Goal: Check status: Check status

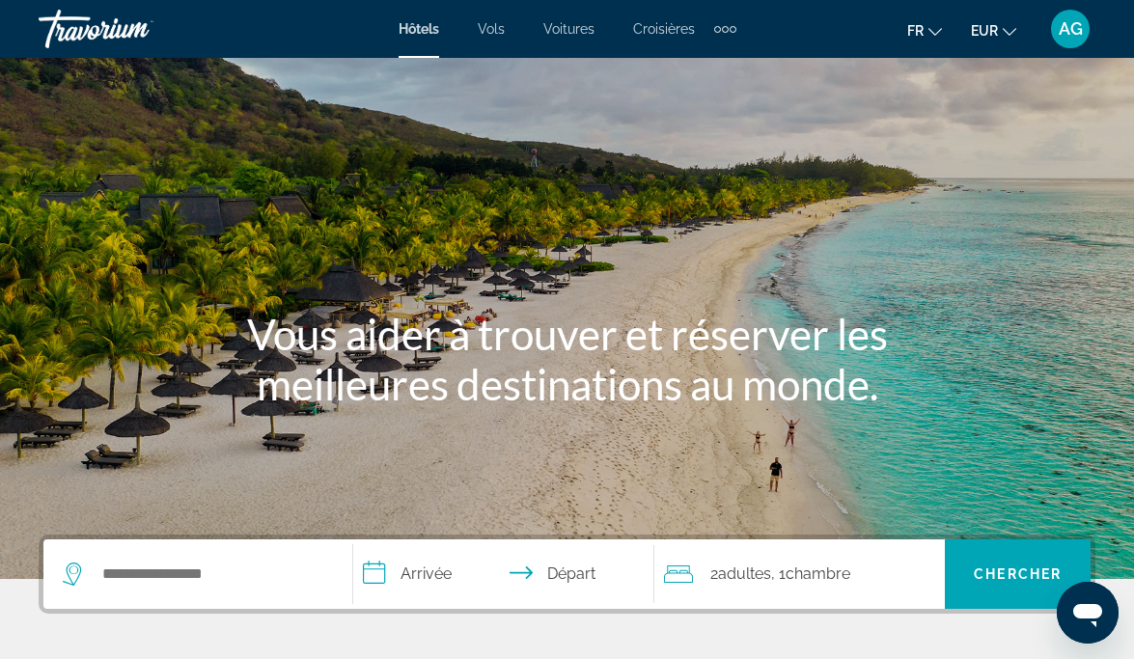
click at [1071, 26] on span "AG" at bounding box center [1071, 28] width 24 height 19
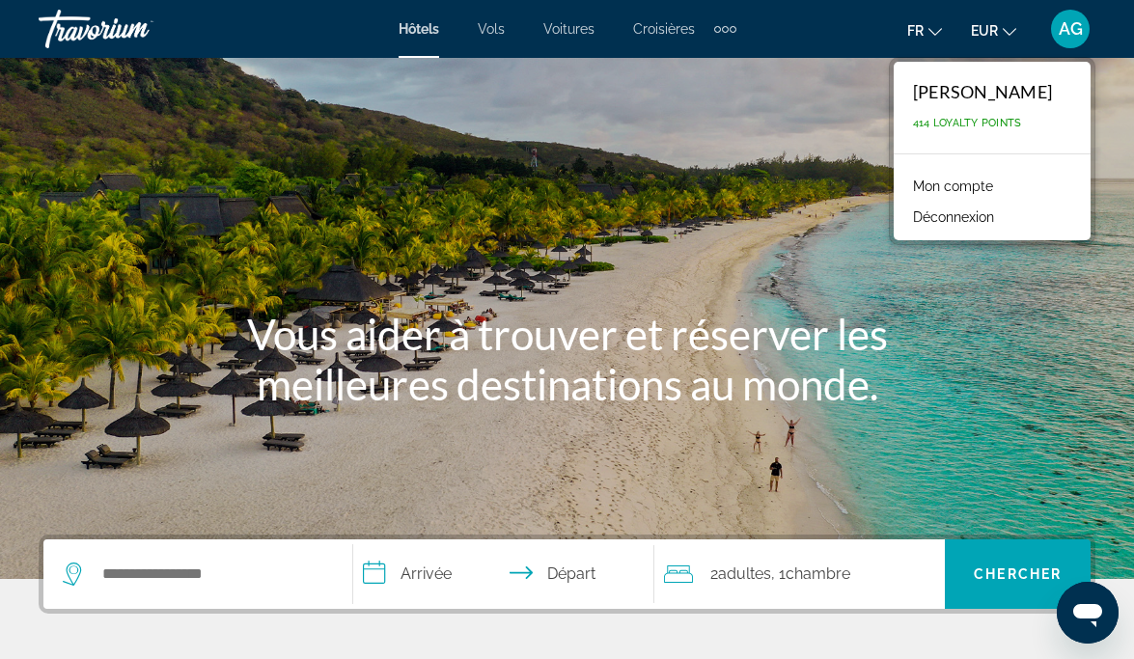
click at [972, 179] on link "Mon compte" at bounding box center [952, 186] width 99 height 25
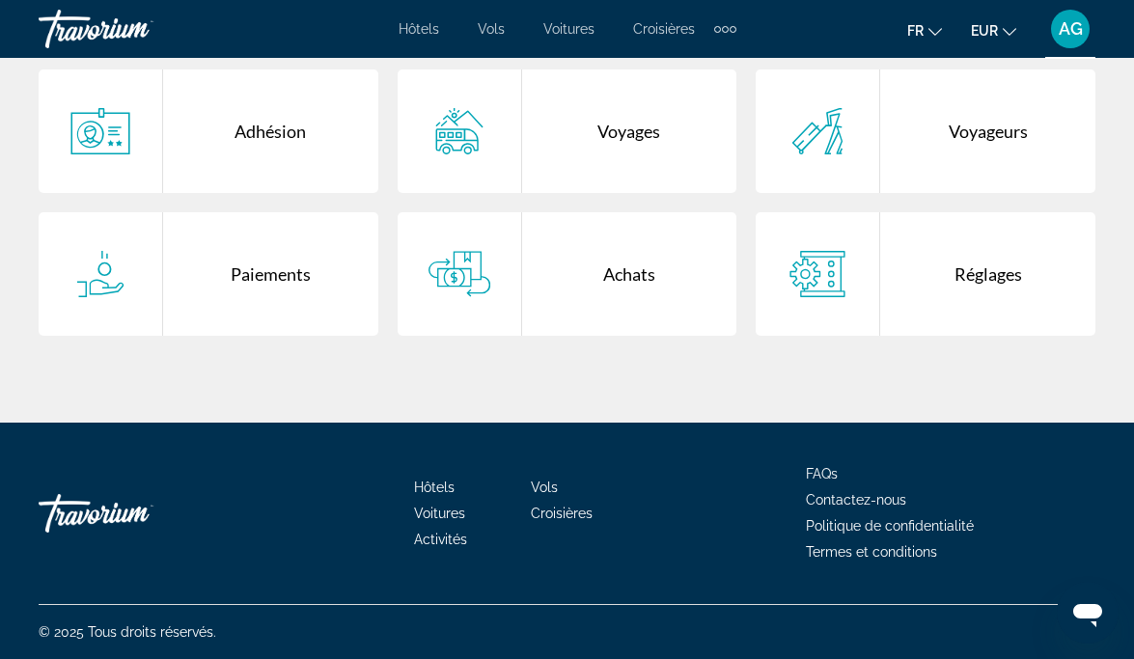
scroll to position [428, 0]
click at [589, 147] on div "Voyages" at bounding box center [629, 131] width 215 height 124
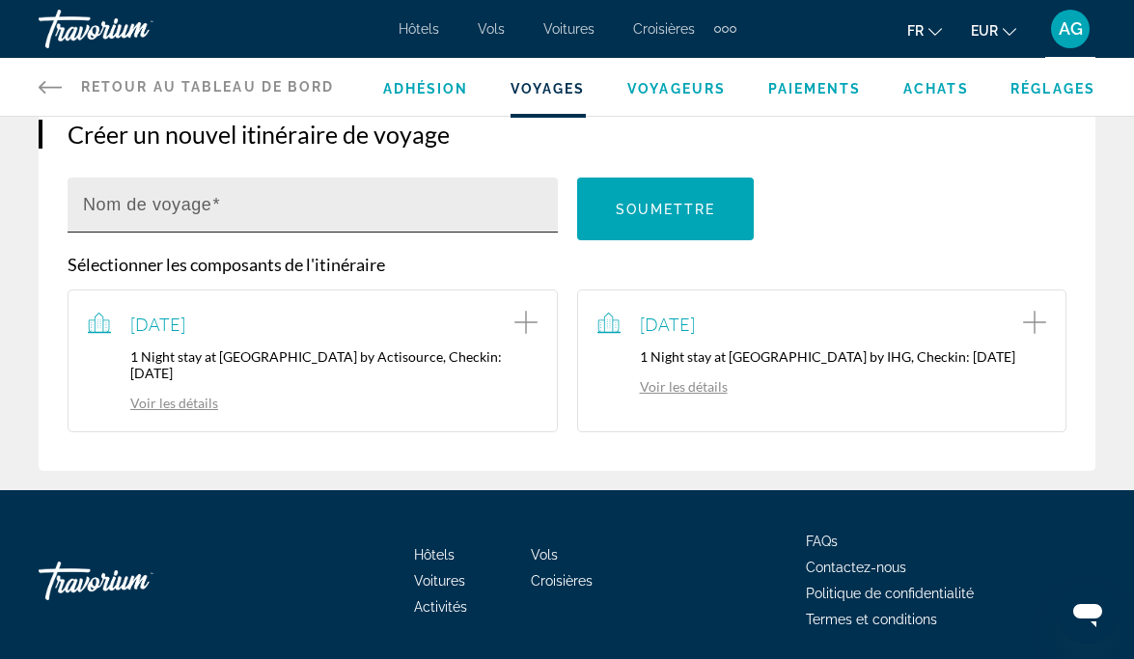
scroll to position [215, 0]
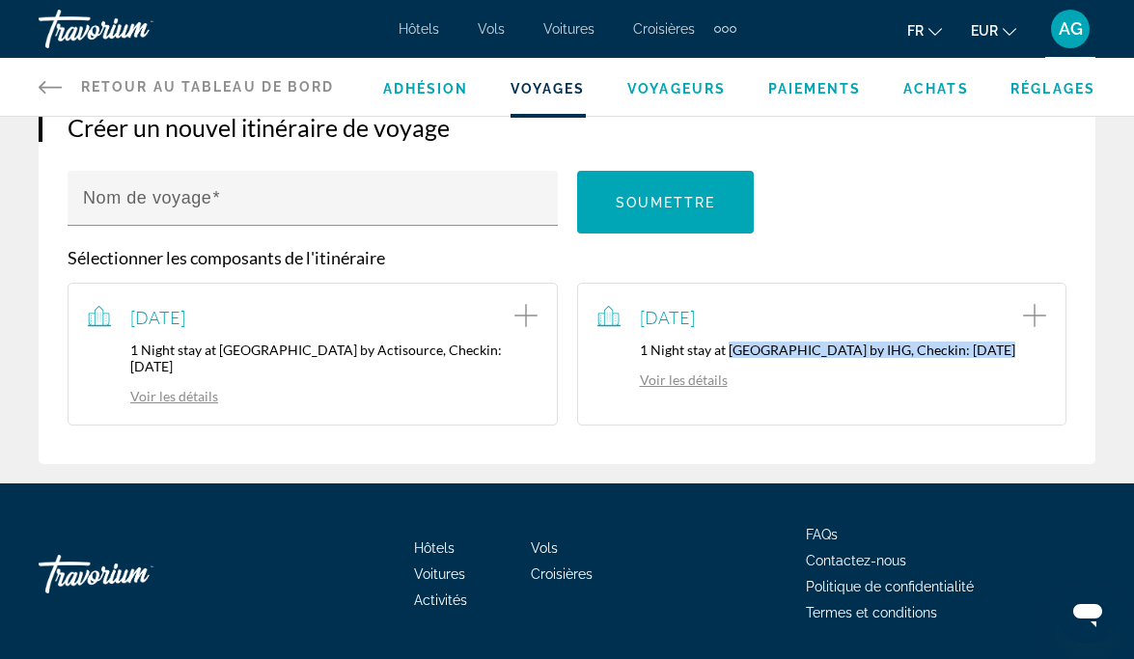
drag, startPoint x: 730, startPoint y: 363, endPoint x: 979, endPoint y: 360, distance: 248.0
click at [979, 358] on p "1 Night stay at [GEOGRAPHIC_DATA] by IHG, Checkin: [DATE]" at bounding box center [822, 350] width 450 height 16
copy p "Holiday Inn Express [GEOGRAPHIC_DATA] by IHG"
click at [701, 388] on link "Voir les détails" at bounding box center [662, 380] width 130 height 16
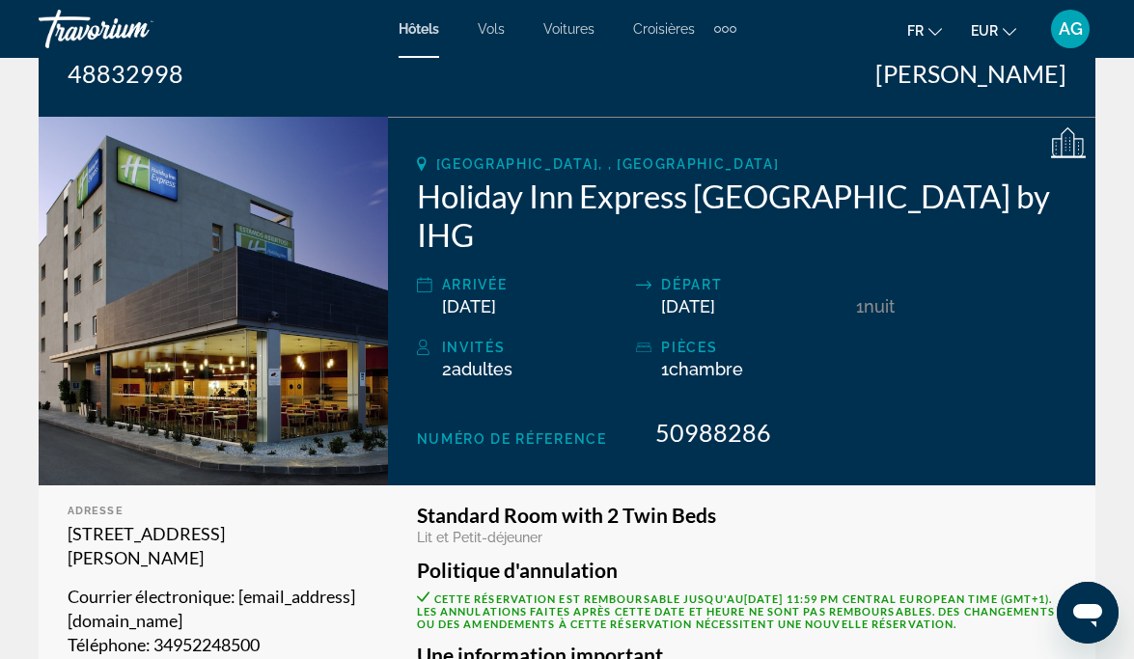
scroll to position [228, 0]
